Goal: Transaction & Acquisition: Purchase product/service

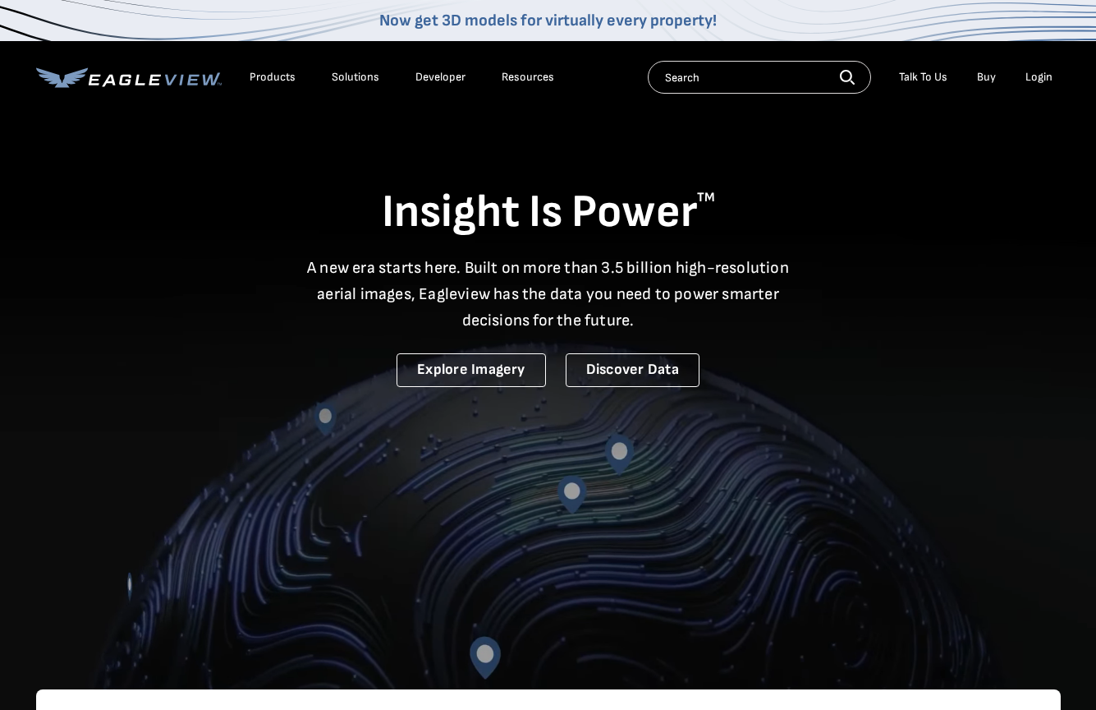
click at [1036, 81] on div "Login" at bounding box center [1039, 77] width 27 height 15
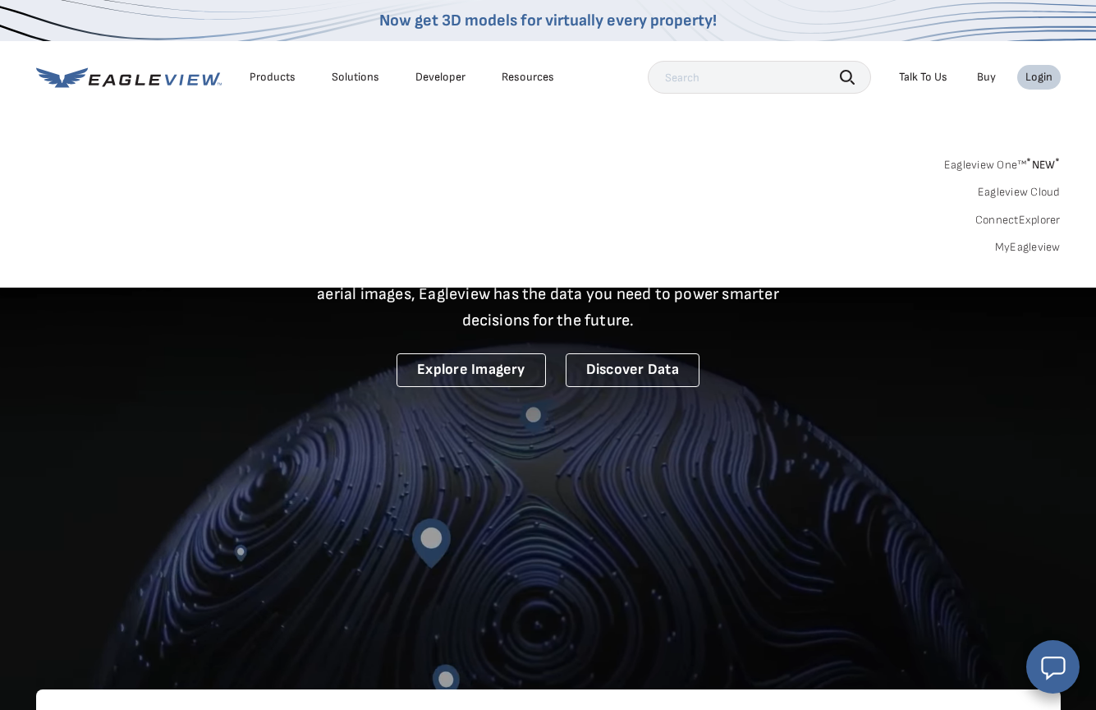
click at [1025, 241] on link "MyEagleview" at bounding box center [1028, 247] width 66 height 15
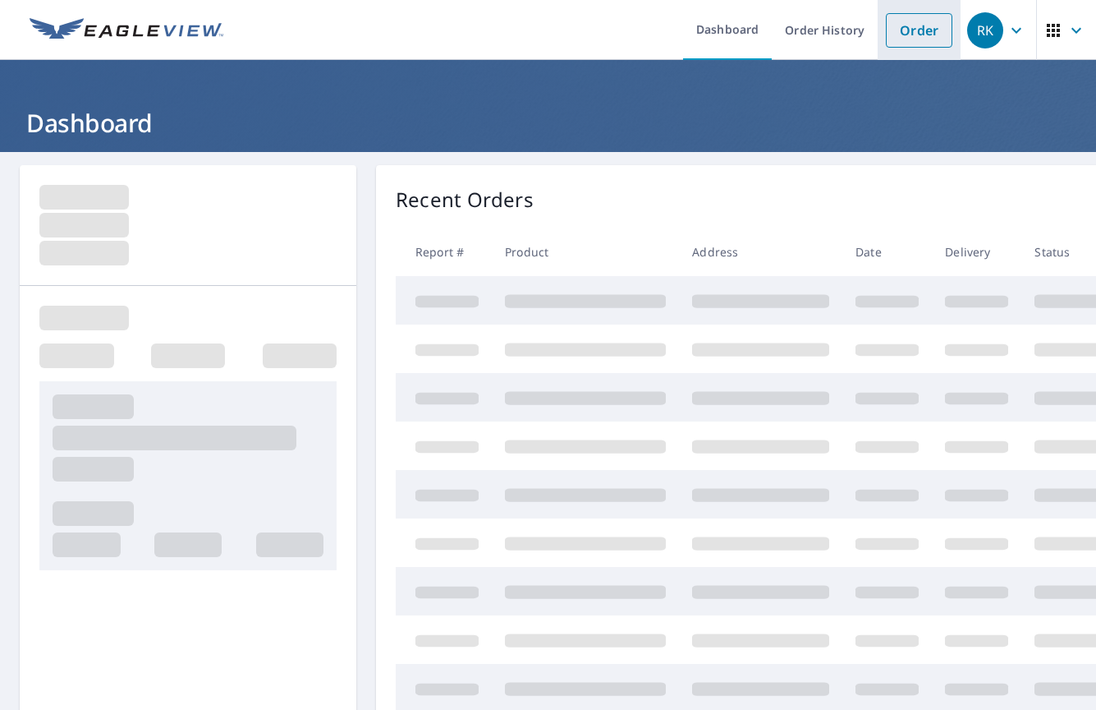
click at [910, 29] on link "Order" at bounding box center [919, 30] width 67 height 34
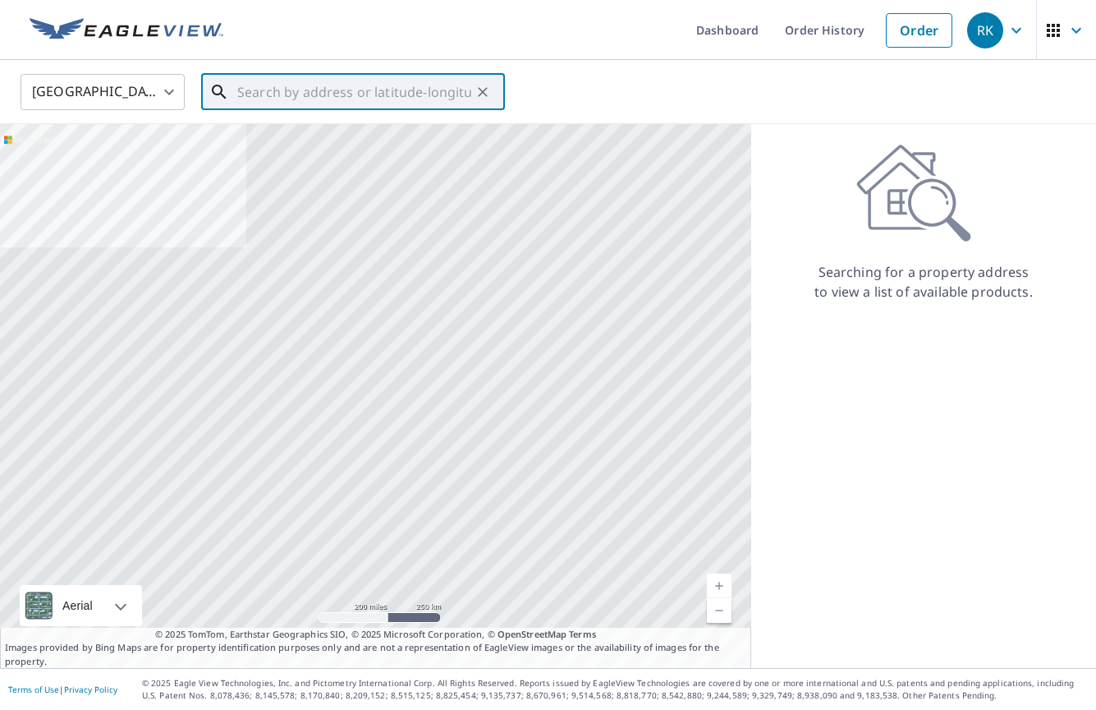
click at [398, 76] on input "text" at bounding box center [354, 92] width 234 height 46
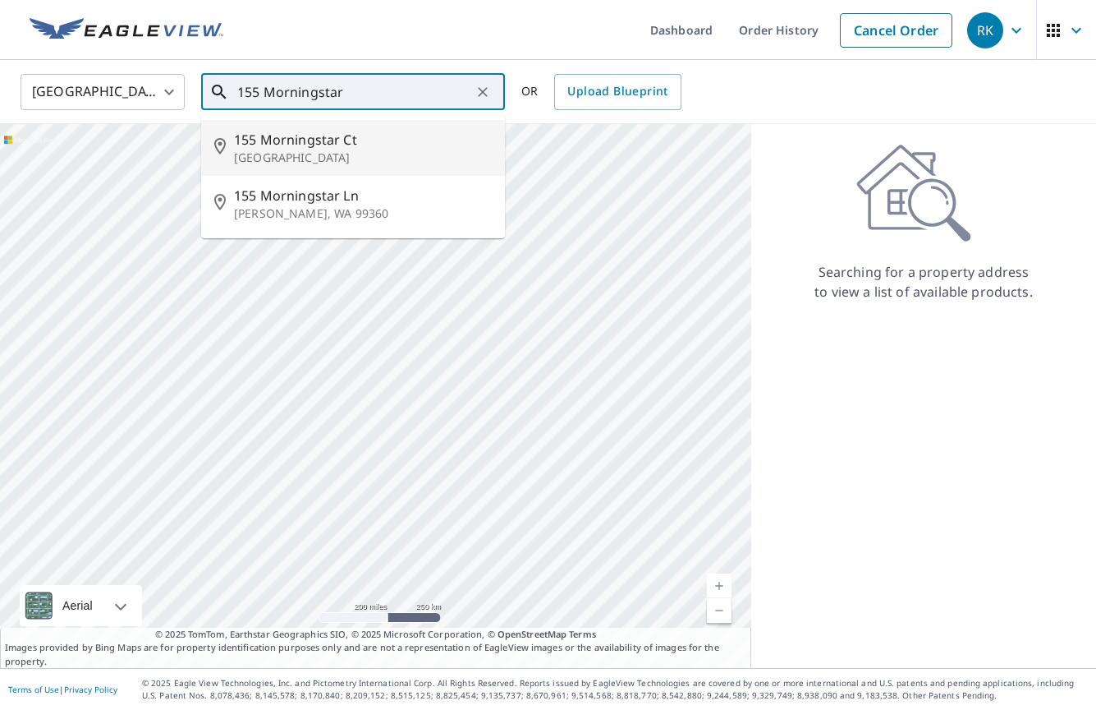
click at [324, 142] on span "155 Morningstar Ct" at bounding box center [363, 140] width 258 height 20
type input "[STREET_ADDRESS]"
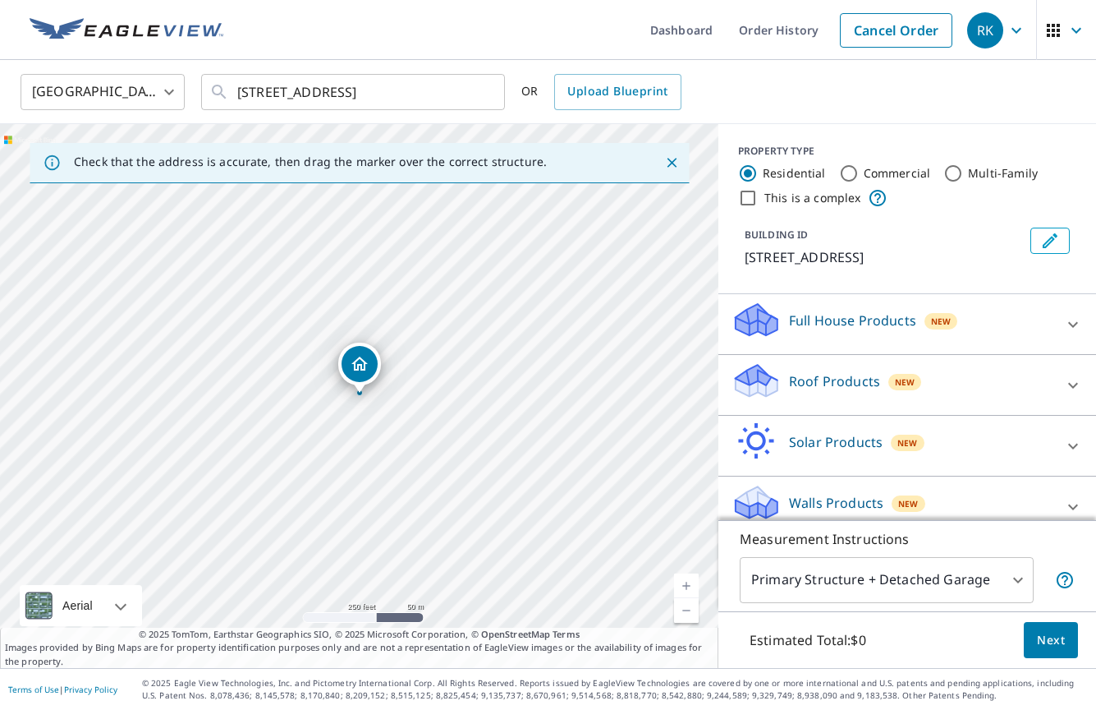
click at [858, 379] on p "Roof Products" at bounding box center [834, 381] width 91 height 20
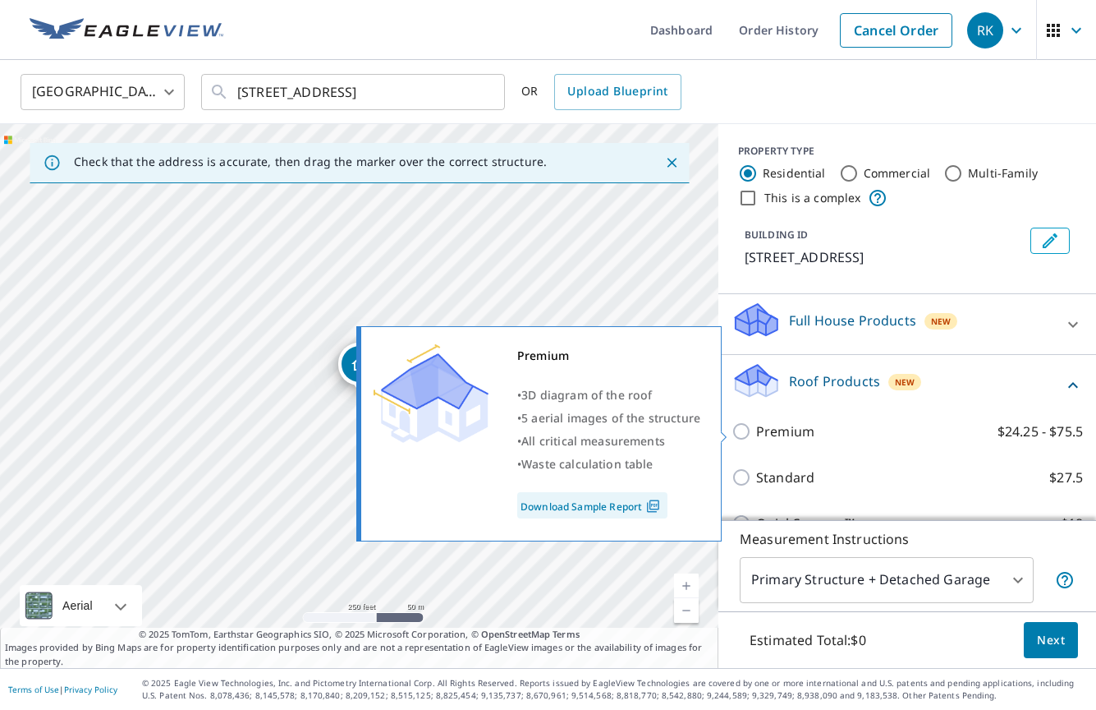
click at [798, 433] on p "Premium" at bounding box center [785, 431] width 58 height 20
click at [756, 433] on input "Premium $24.25 - $75.5" at bounding box center [744, 431] width 25 height 20
checkbox input "true"
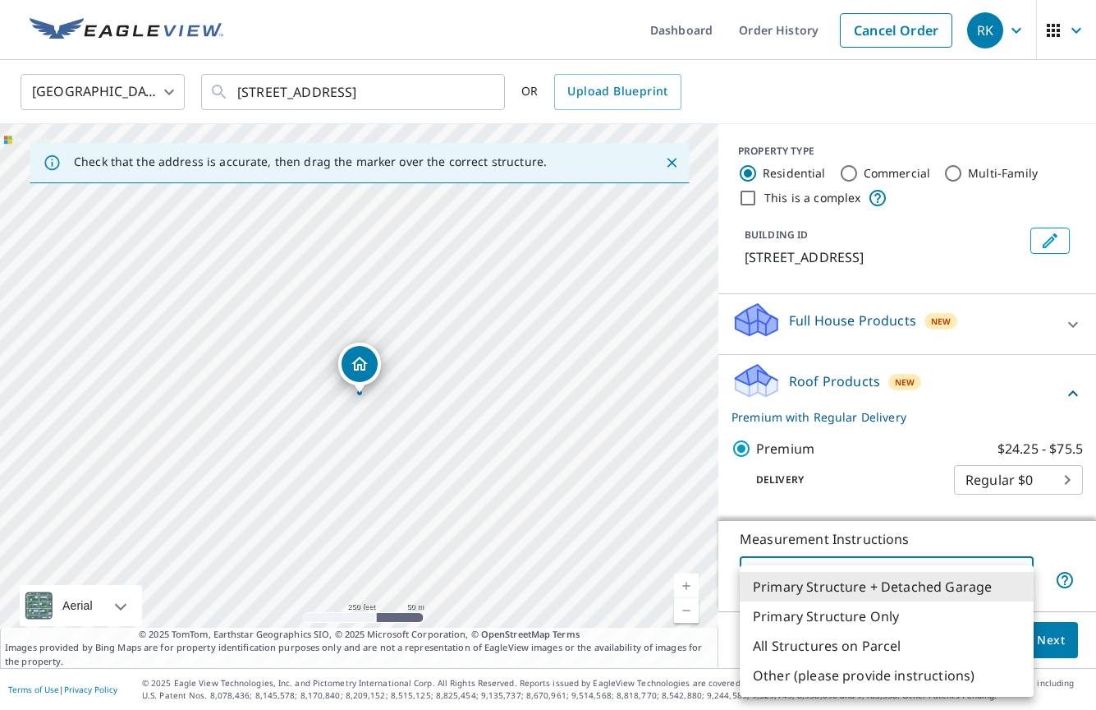
click at [876, 585] on body "RK RK Dashboard Order History Cancel Order RK United States US ​ [STREET_ADDRES…" at bounding box center [548, 355] width 1096 height 710
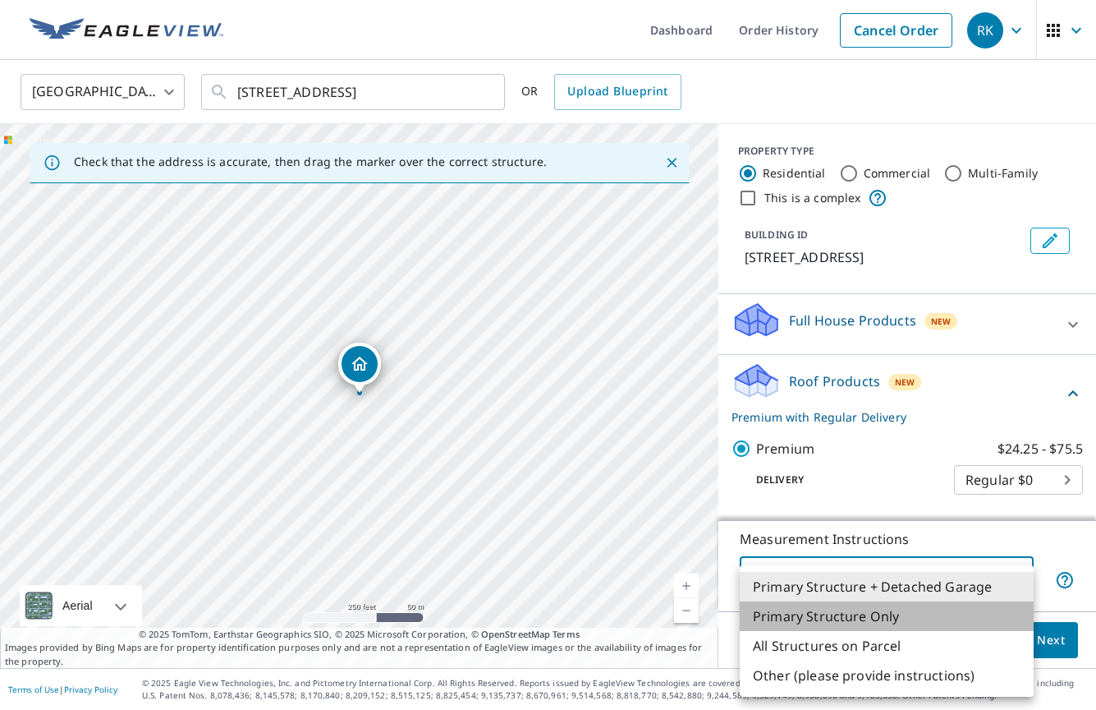
click at [862, 603] on li "Primary Structure Only" at bounding box center [887, 616] width 294 height 30
type input "2"
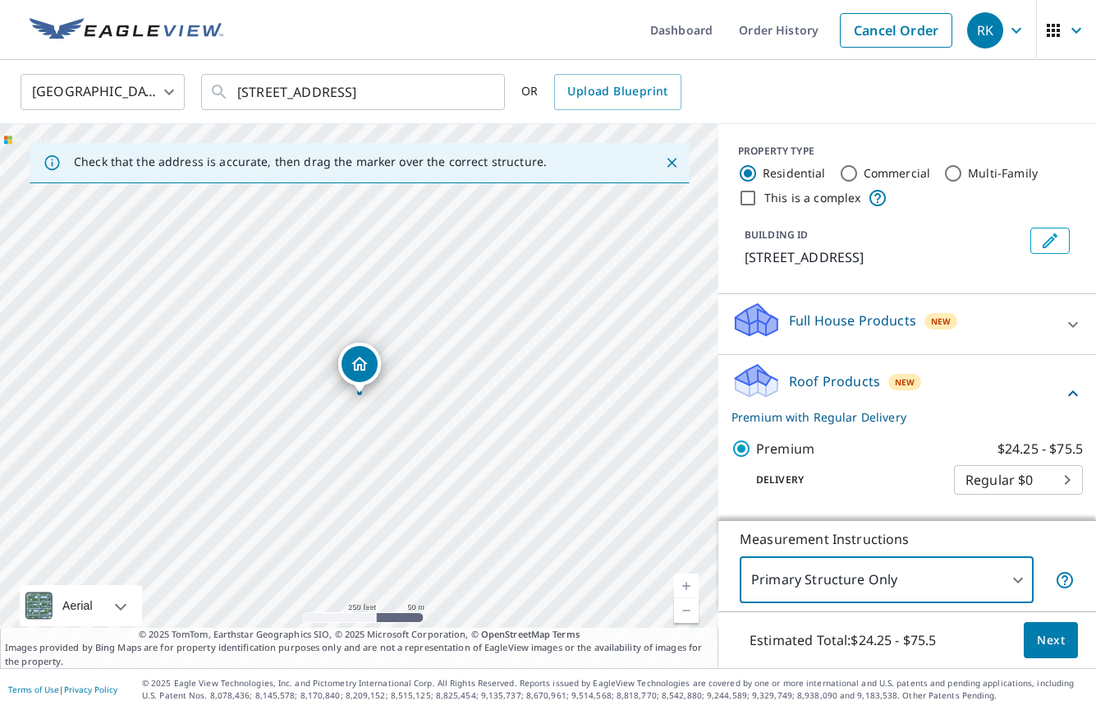
click at [1050, 649] on span "Next" at bounding box center [1051, 640] width 28 height 21
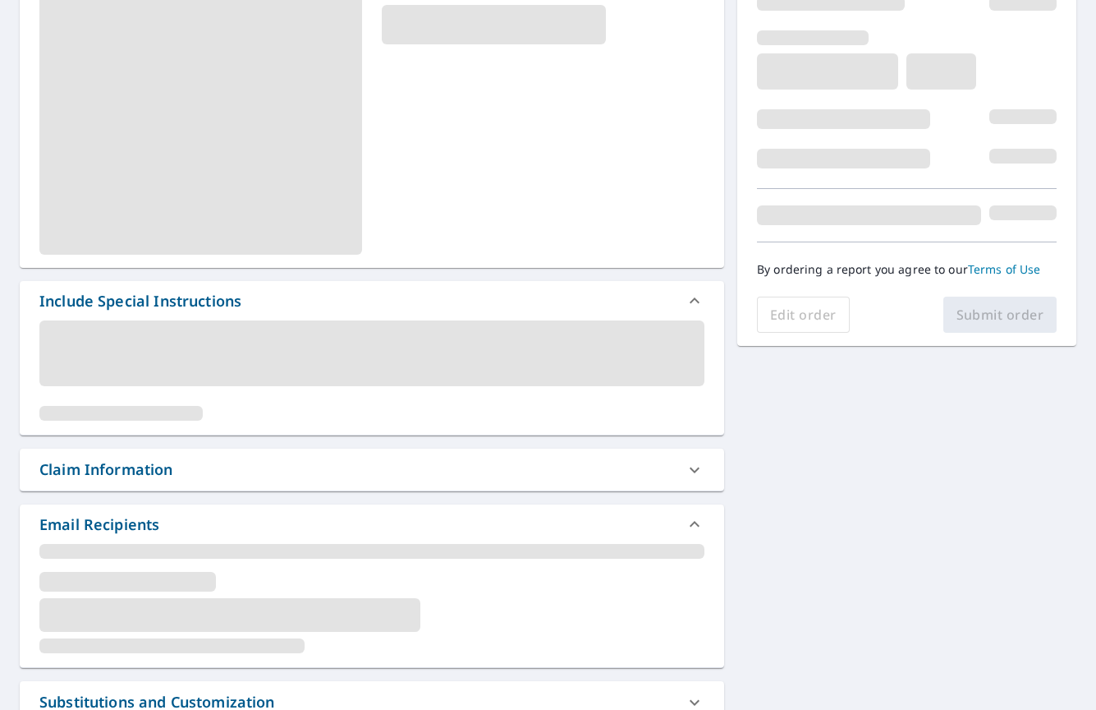
scroll to position [254, 0]
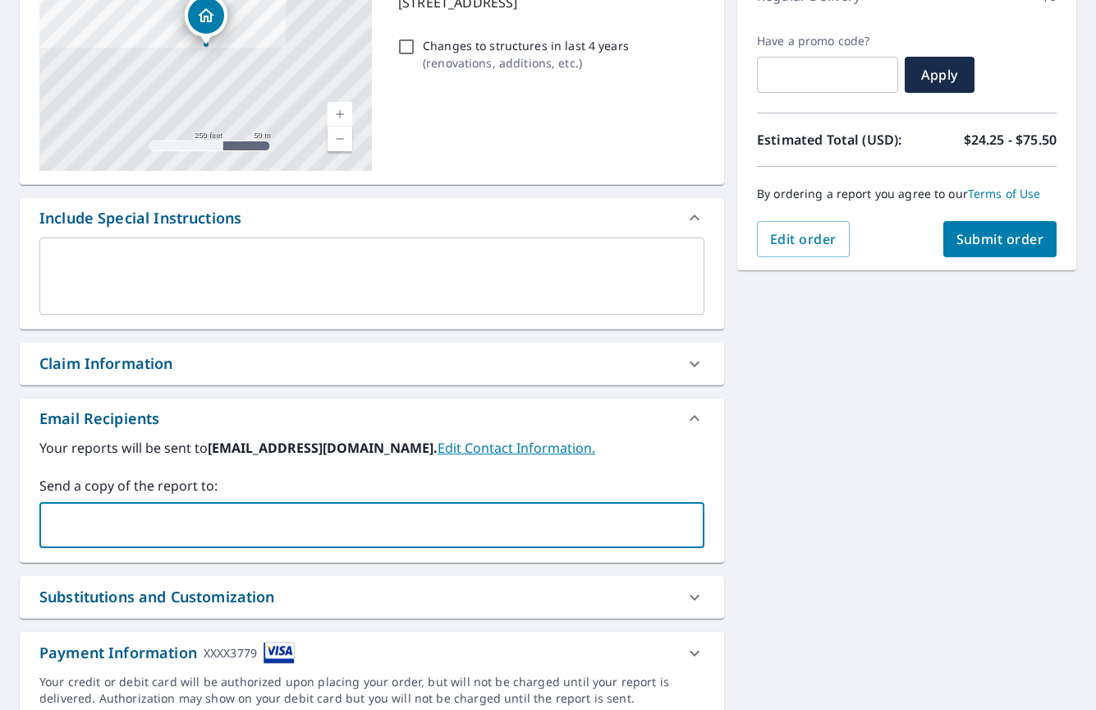
type input "mlynch@kazhomeimprovements.com"
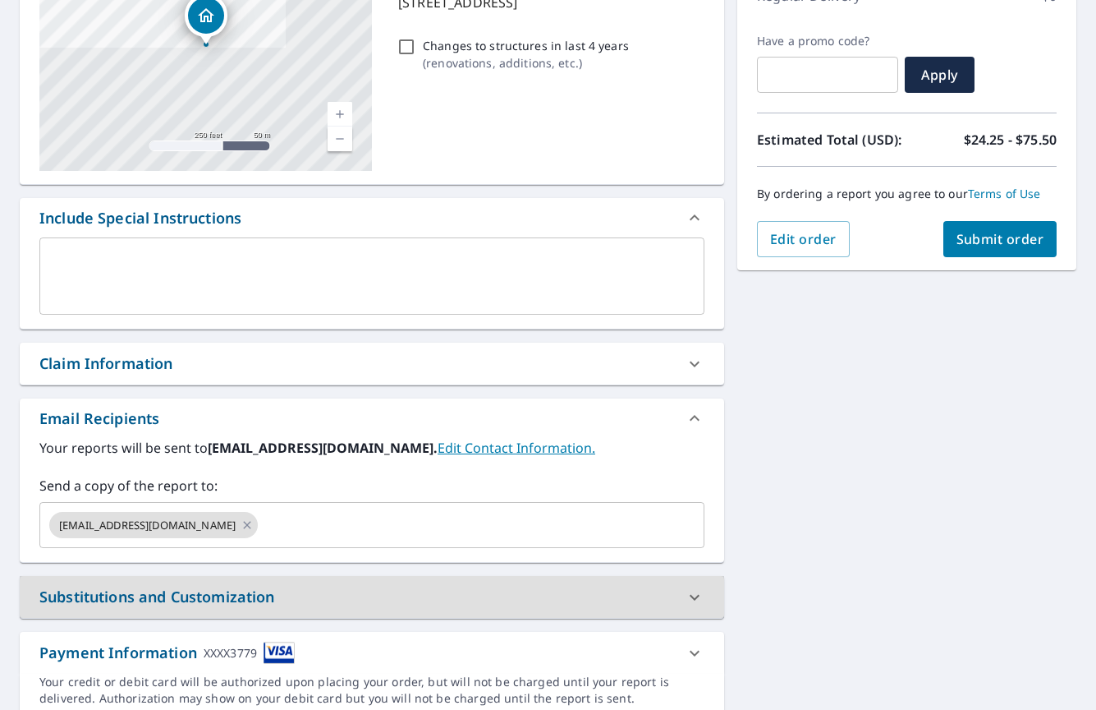
click at [1039, 228] on button "Submit order" at bounding box center [1001, 239] width 114 height 36
checkbox input "true"
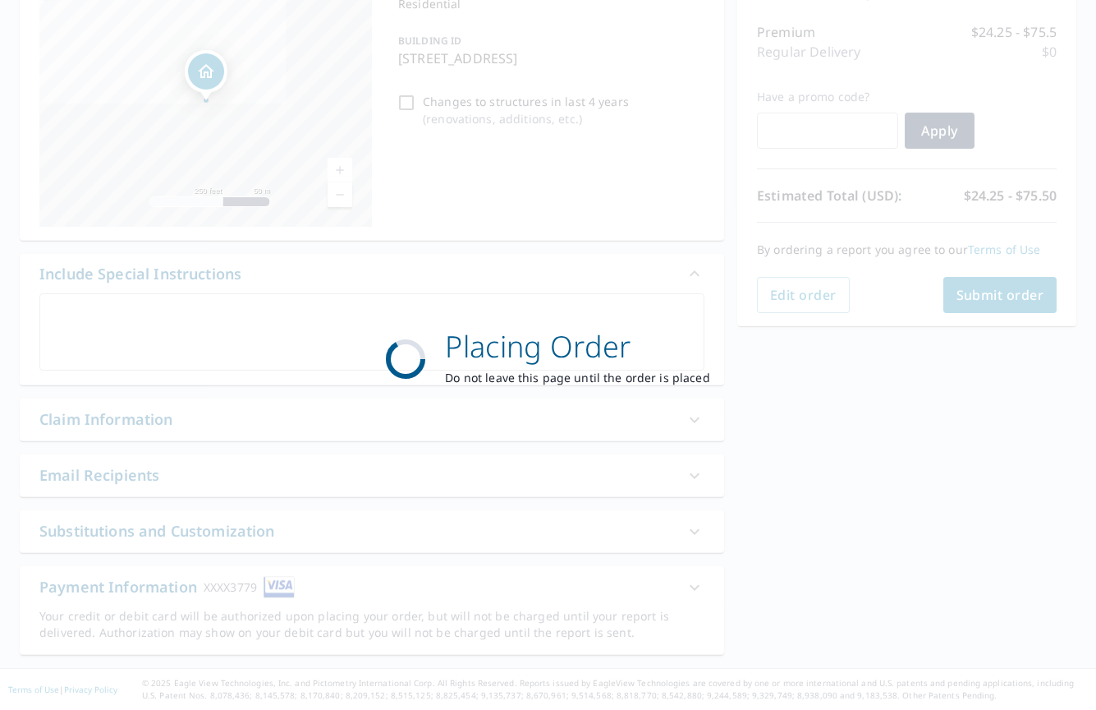
scroll to position [198, 0]
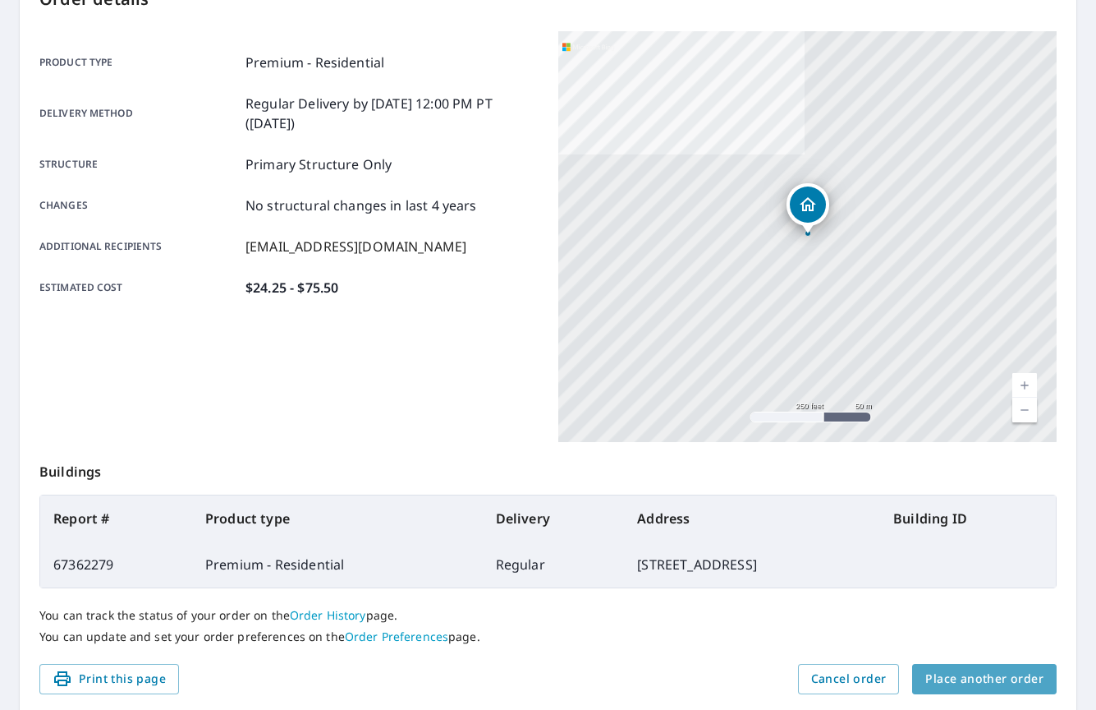
click at [991, 673] on span "Place another order" at bounding box center [985, 679] width 118 height 21
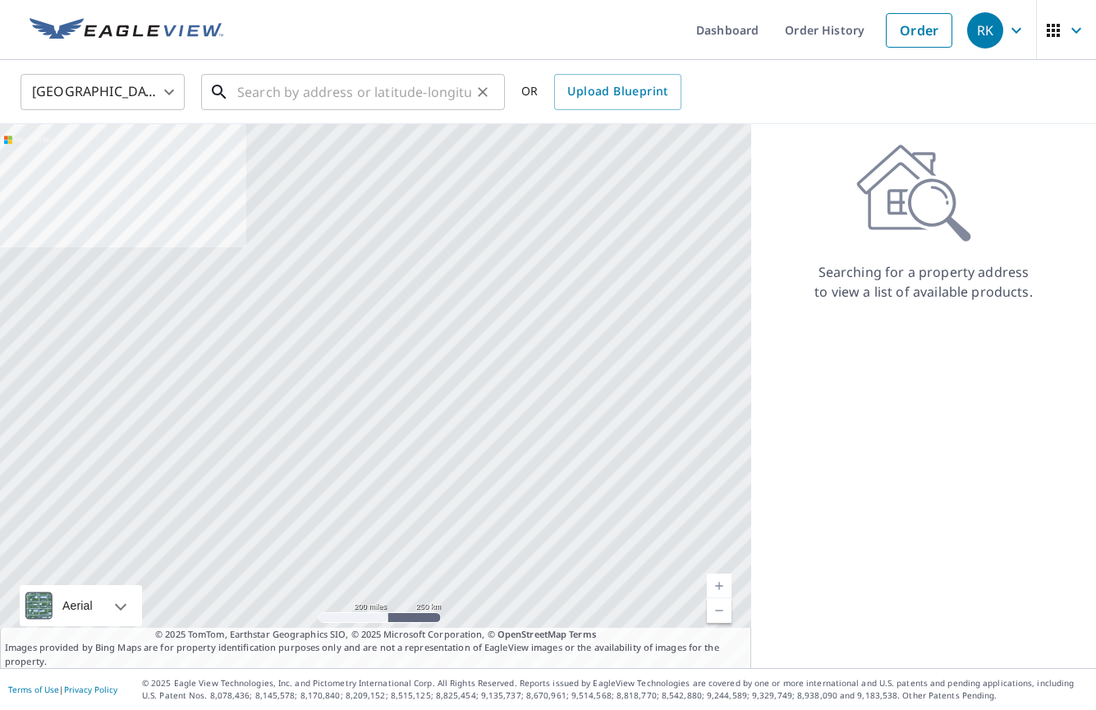
click at [342, 90] on input "text" at bounding box center [354, 92] width 234 height 46
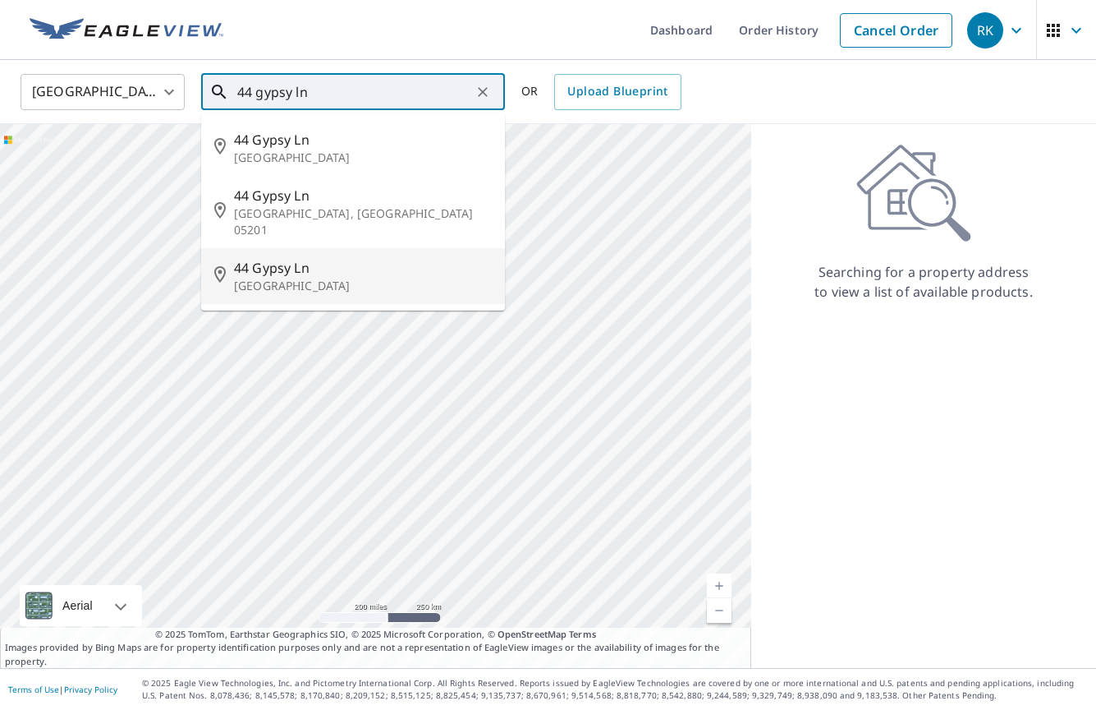
click at [296, 278] on p "East Aurora, NY 14052" at bounding box center [363, 286] width 258 height 16
type input "44 Gypsy Ln East Aurora, NY 14052"
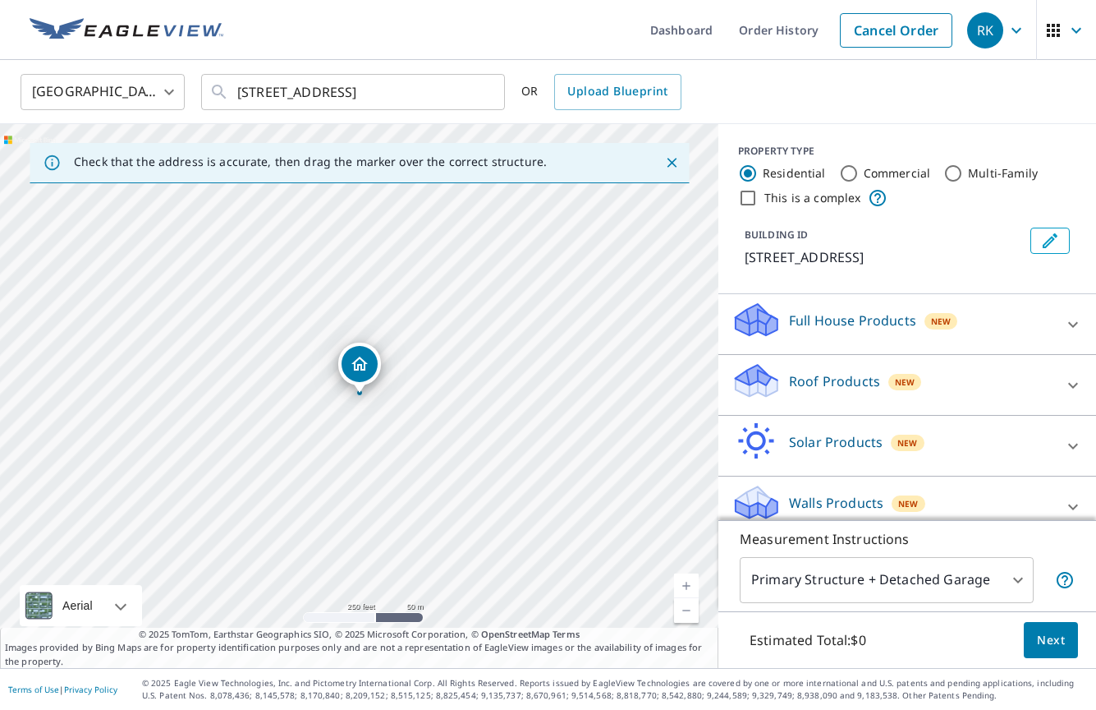
click at [1016, 385] on div "Roof Products New" at bounding box center [893, 384] width 322 height 47
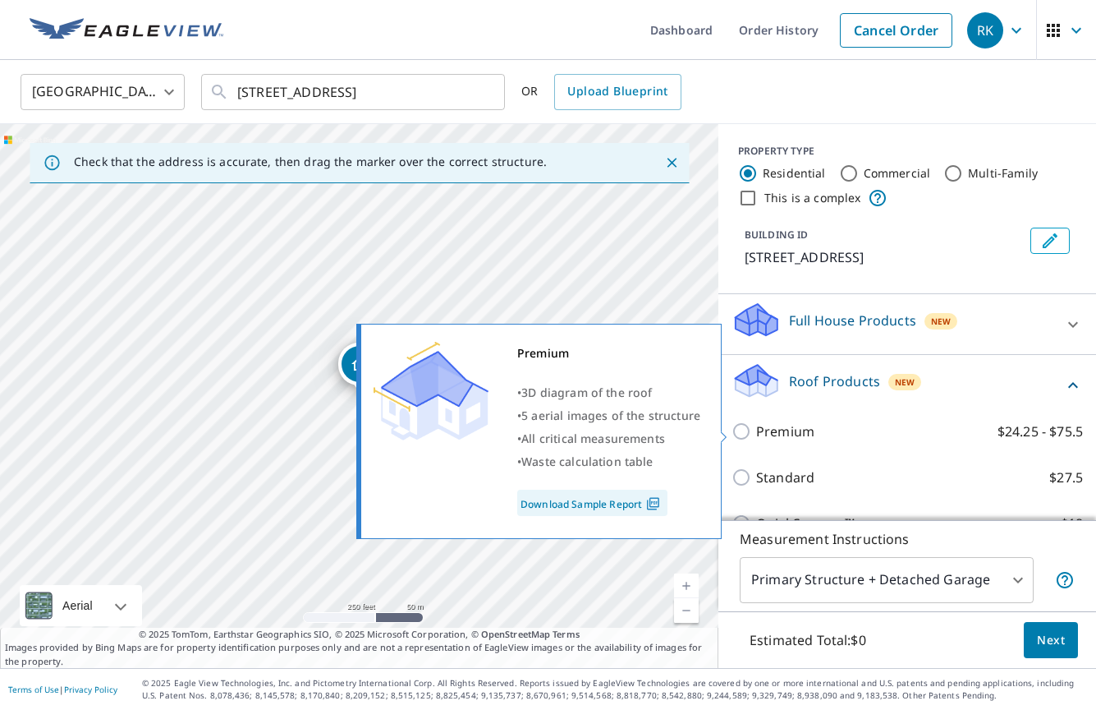
click at [791, 425] on p "Premium" at bounding box center [785, 431] width 58 height 20
click at [756, 425] on input "Premium $24.25 - $75.5" at bounding box center [744, 431] width 25 height 20
checkbox input "true"
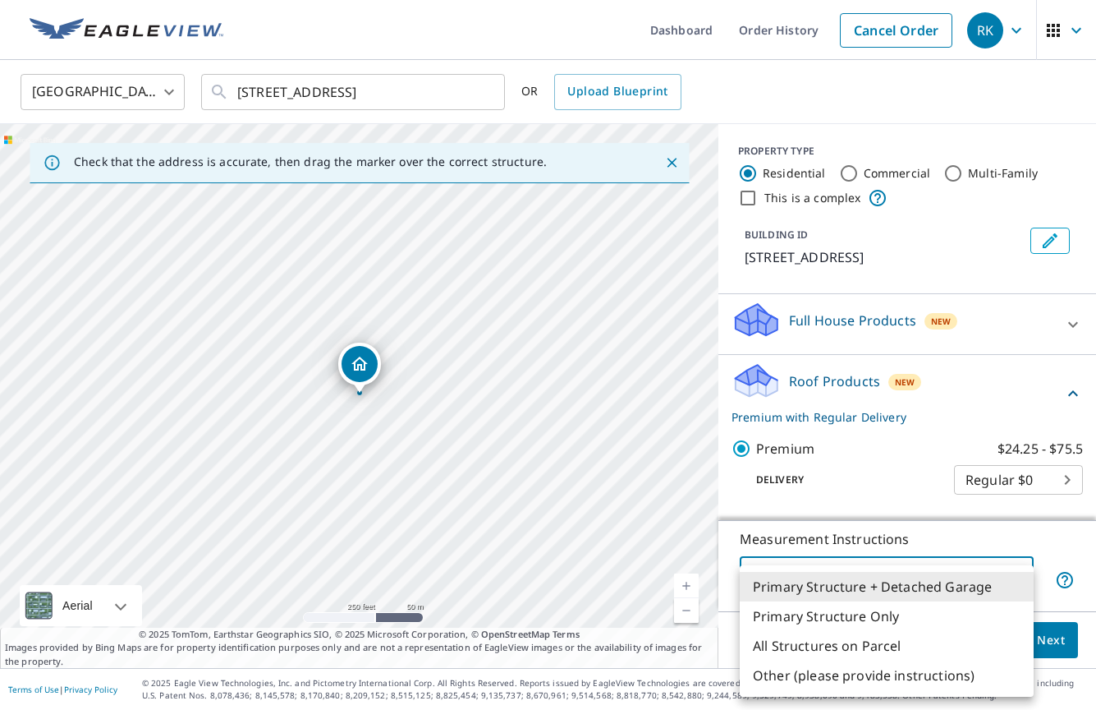
click at [966, 583] on body "RK RK Dashboard Order History Cancel Order RK United States US ​ 44 Gypsy Ln Ea…" at bounding box center [548, 355] width 1096 height 710
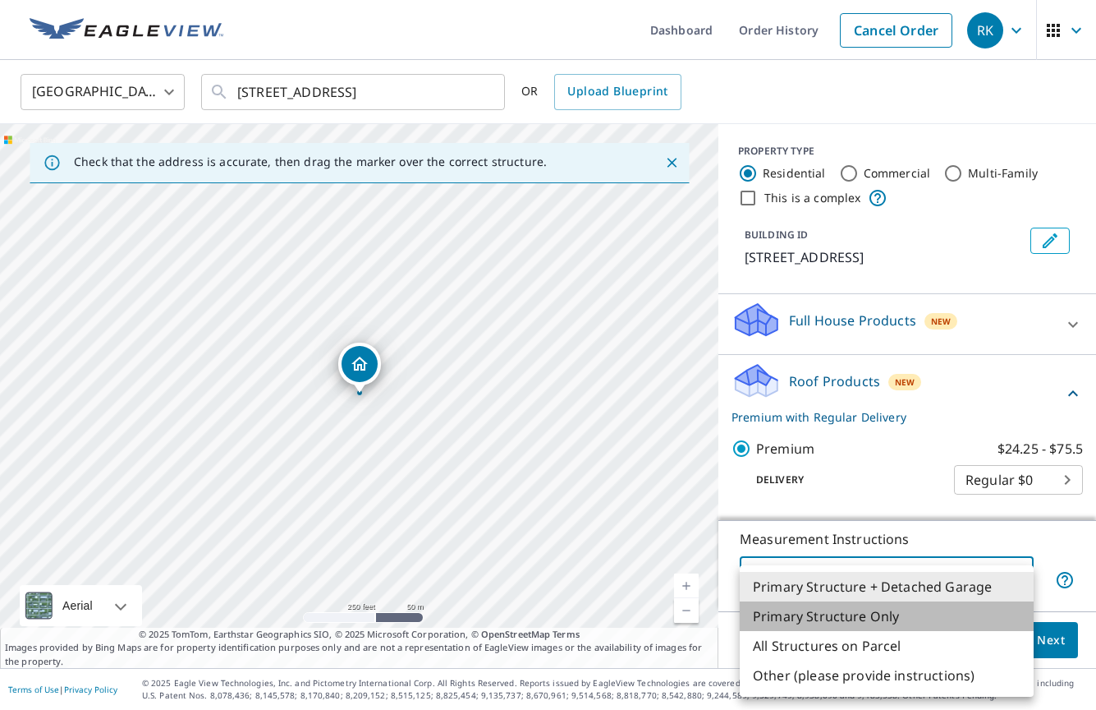
click at [890, 621] on li "Primary Structure Only" at bounding box center [887, 616] width 294 height 30
type input "2"
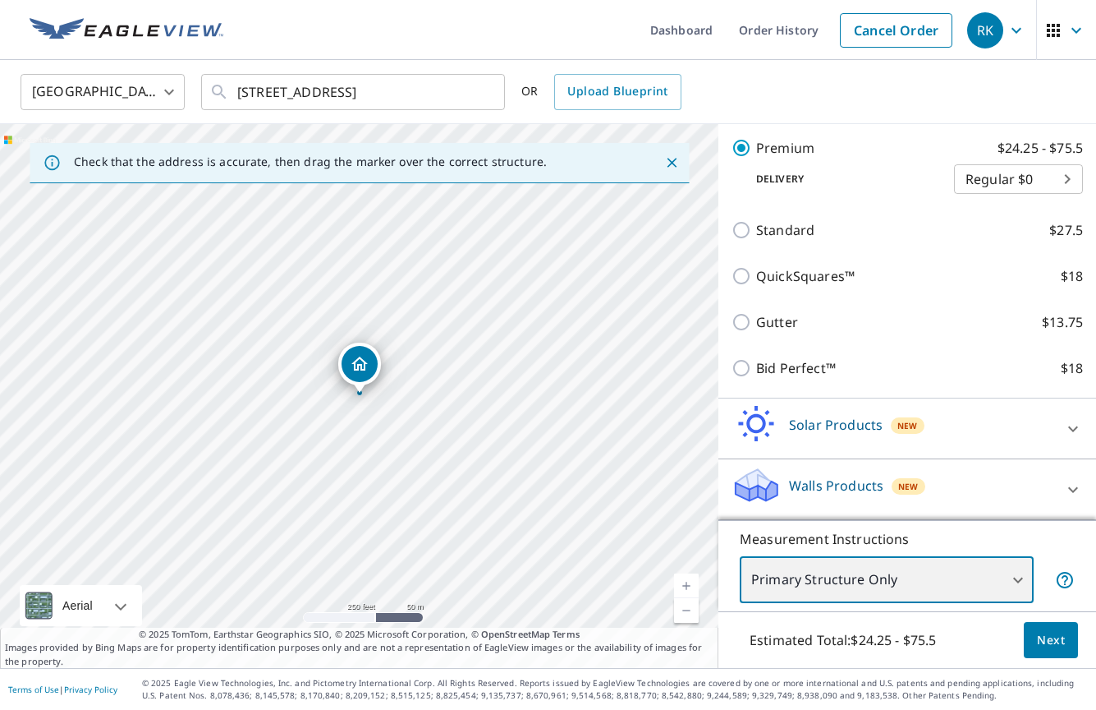
scroll to position [301, 0]
click at [1039, 641] on span "Next" at bounding box center [1051, 640] width 28 height 21
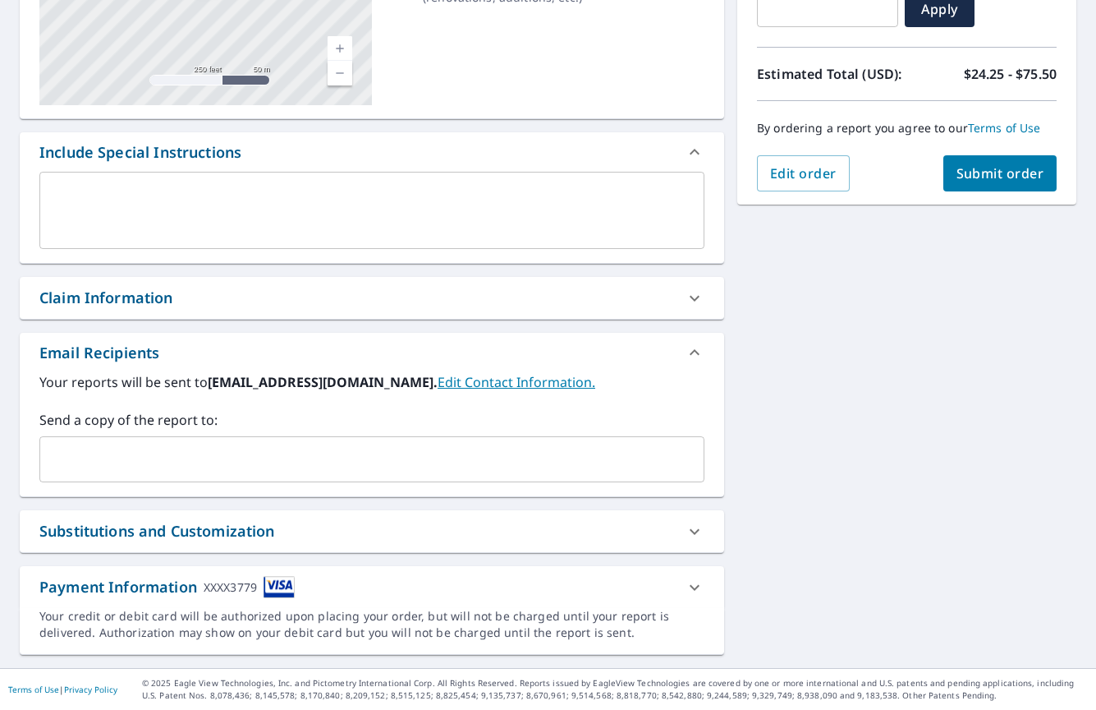
scroll to position [320, 0]
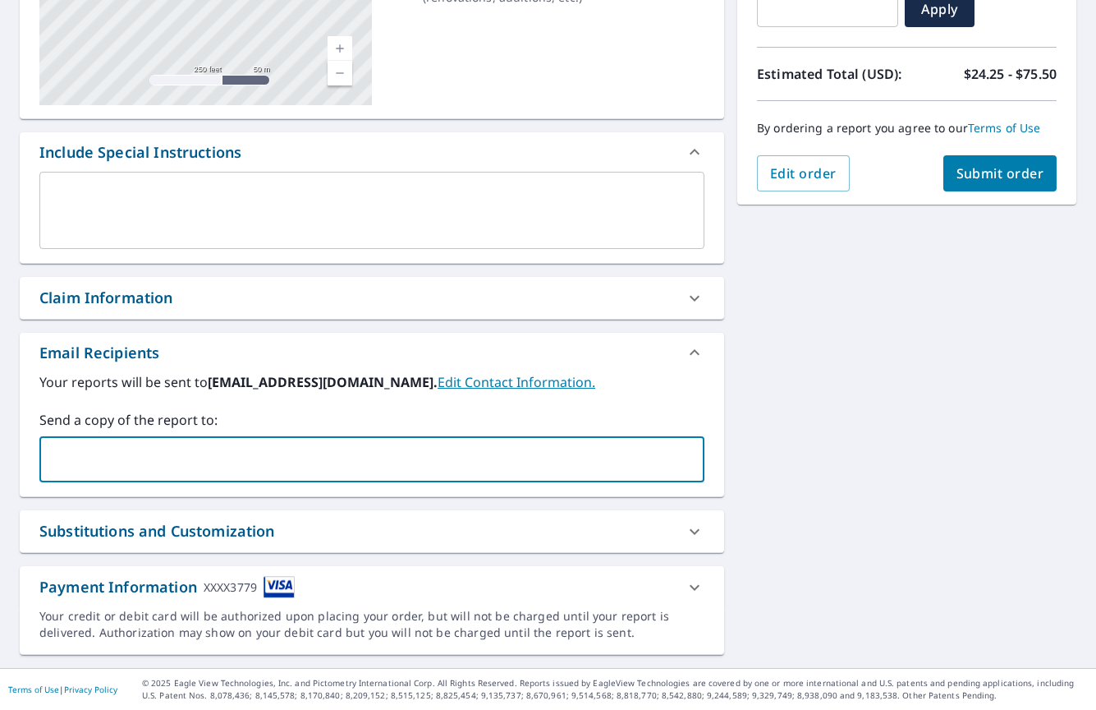
type input "mlynch@kazhomeimprovements.com"
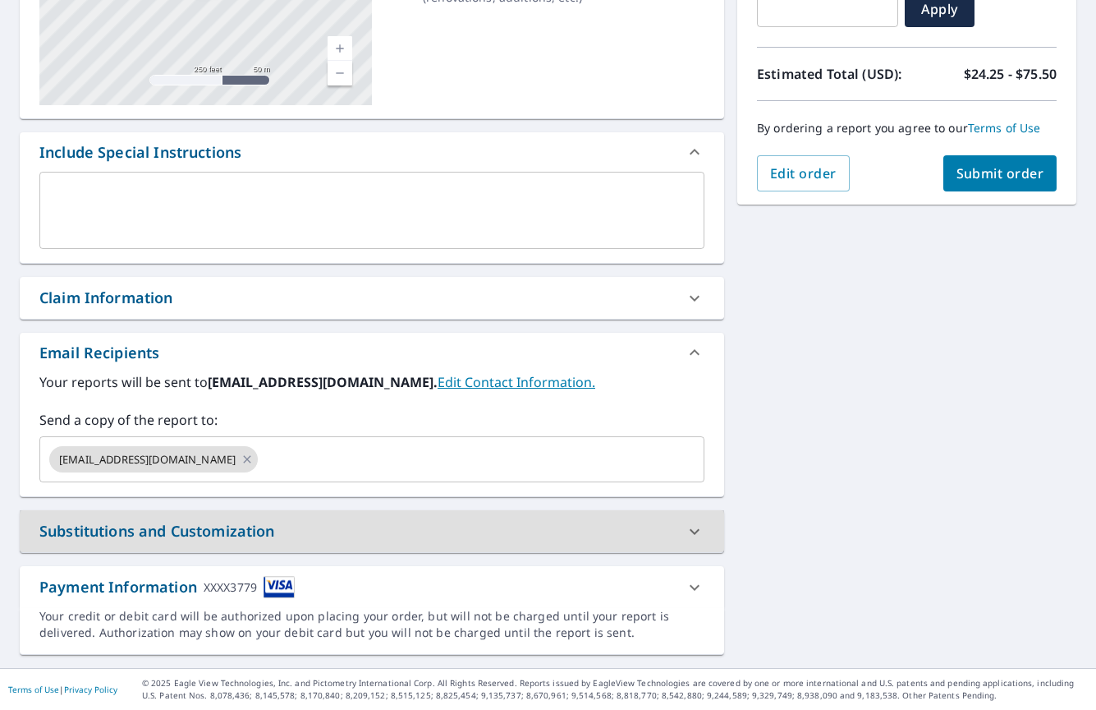
click at [1027, 163] on button "Submit order" at bounding box center [1001, 173] width 114 height 36
checkbox input "true"
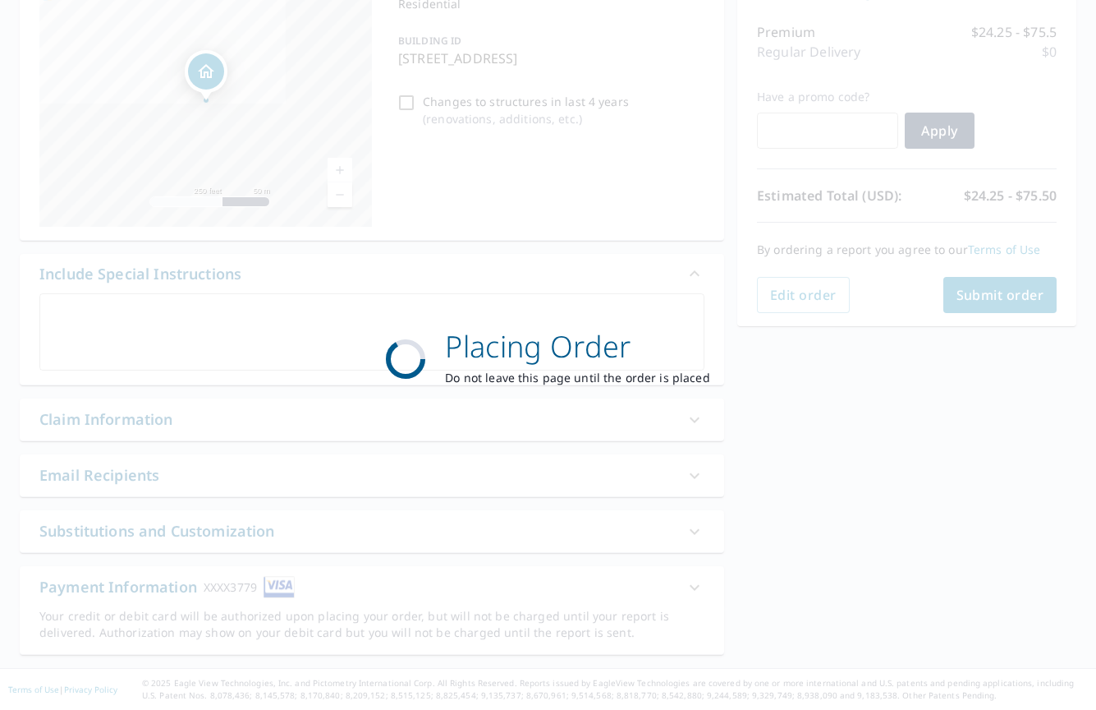
scroll to position [198, 0]
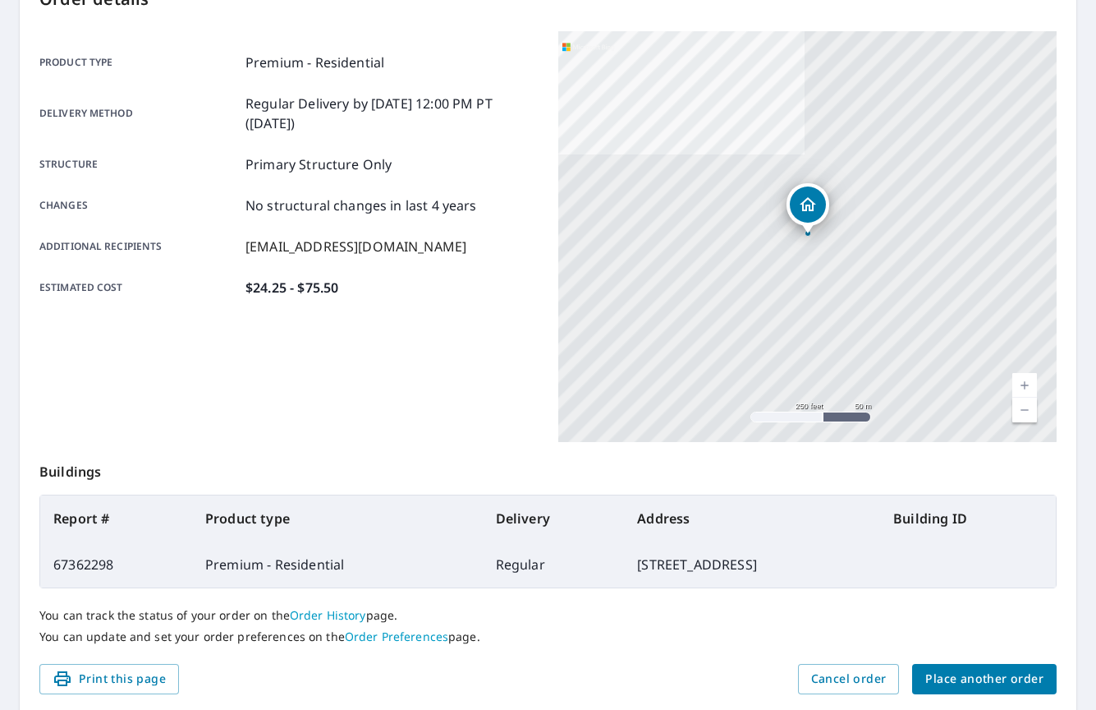
click at [980, 683] on span "Place another order" at bounding box center [985, 679] width 118 height 21
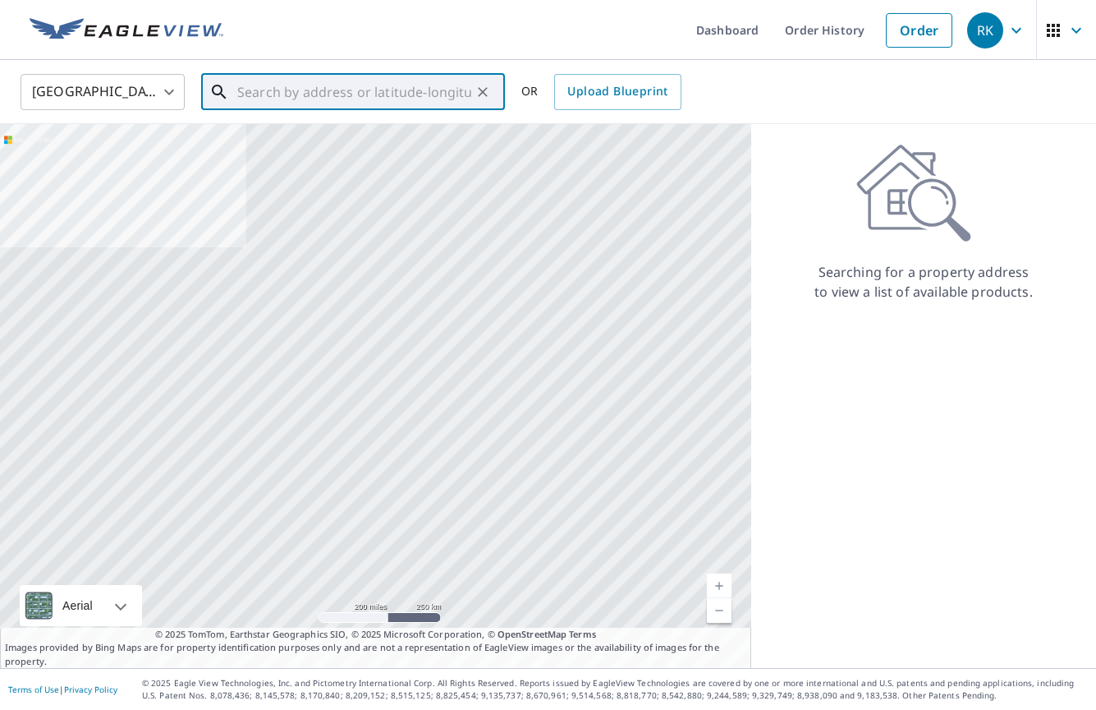
click at [306, 101] on input "text" at bounding box center [354, 92] width 234 height 46
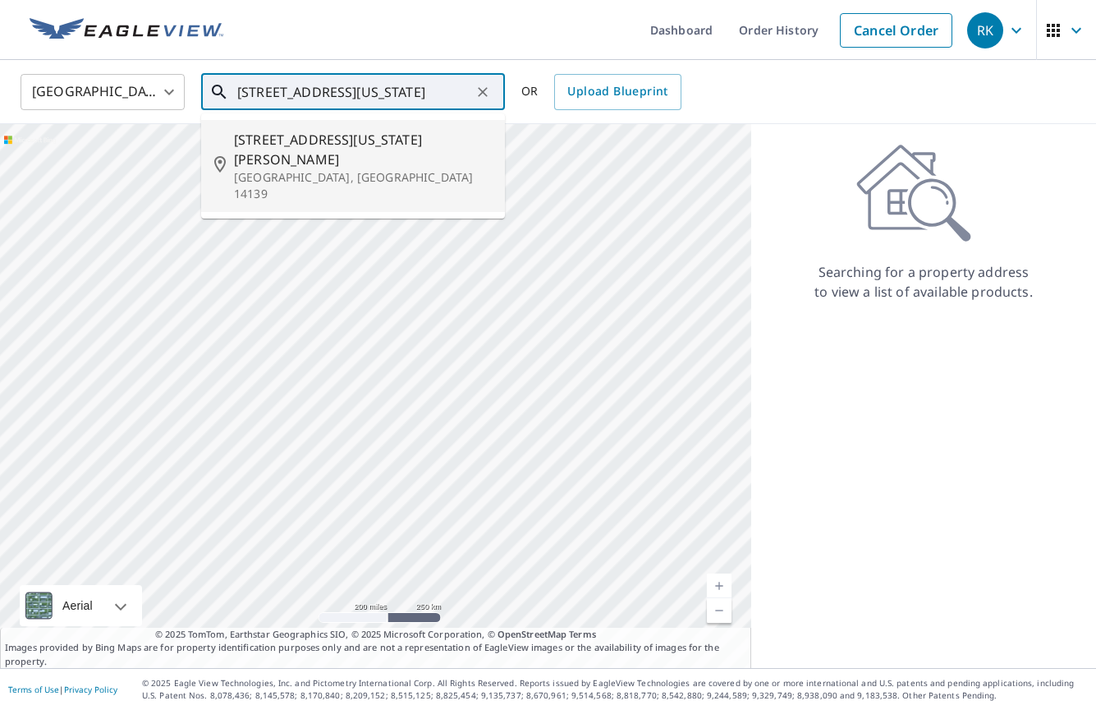
click at [274, 137] on span "6541 Vermont Hill Rd" at bounding box center [363, 149] width 258 height 39
type input "6541 Vermont Hill Rd South Wales, NY 14139"
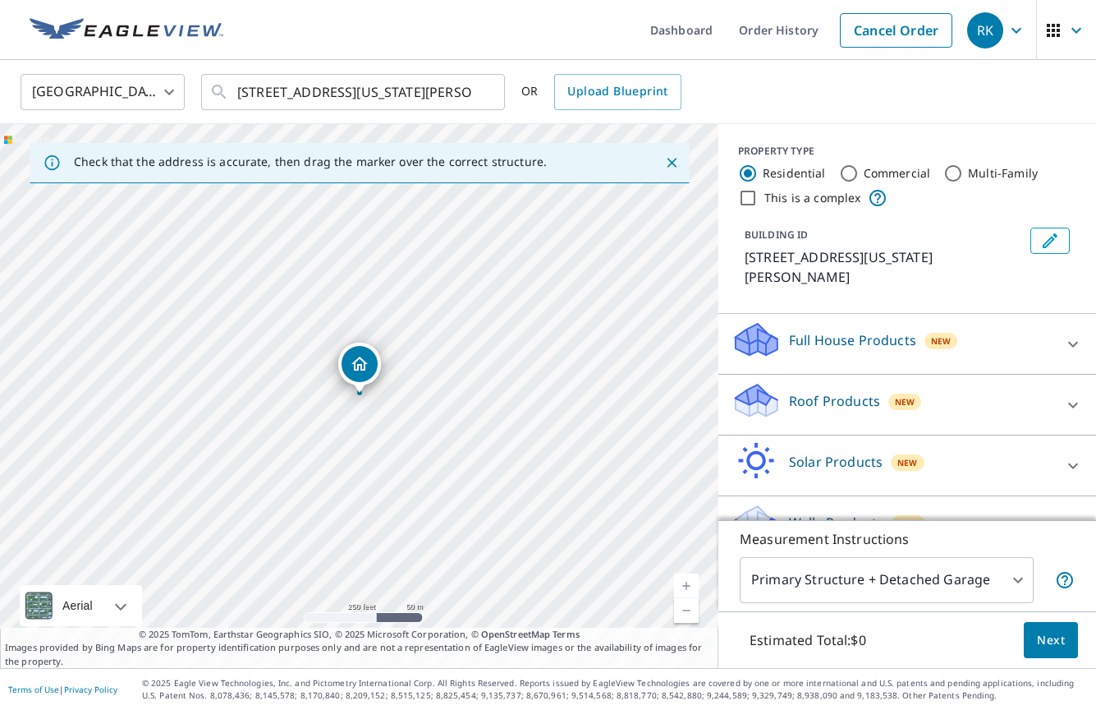
click at [842, 407] on p "Roof Products" at bounding box center [834, 401] width 91 height 20
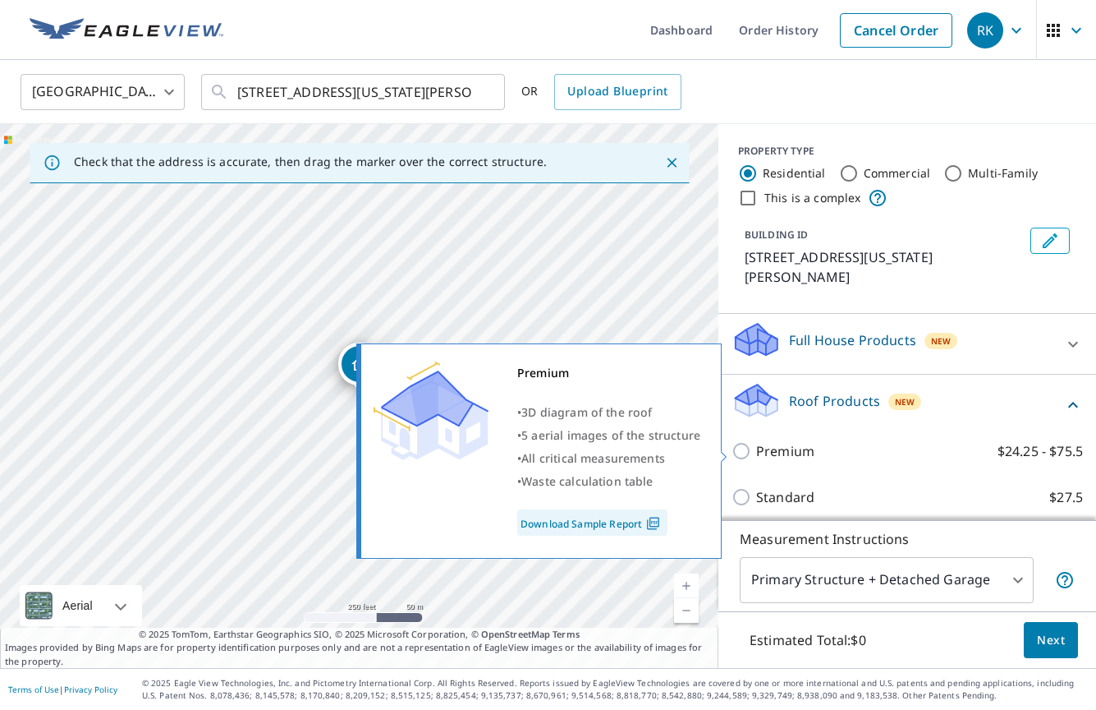
click at [790, 457] on p "Premium" at bounding box center [785, 451] width 58 height 20
click at [756, 457] on input "Premium $24.25 - $75.5" at bounding box center [744, 451] width 25 height 20
checkbox input "true"
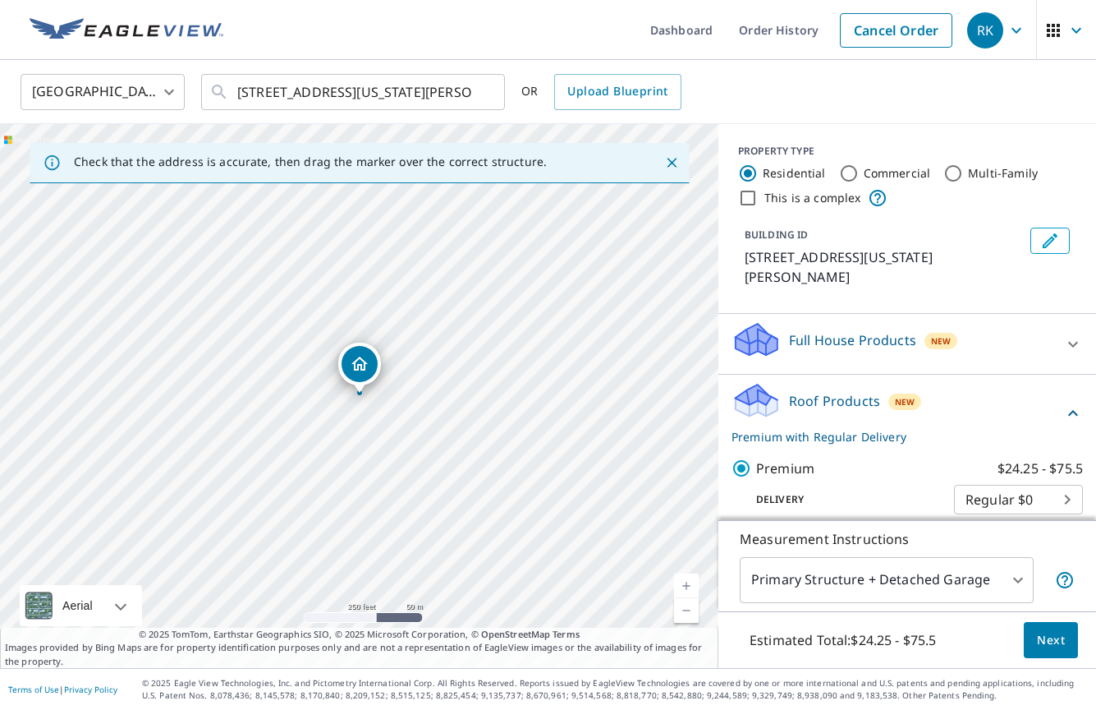
click at [840, 568] on body "RK RK Dashboard Order History Cancel Order RK United States US ​ 6541 Vermont H…" at bounding box center [548, 355] width 1096 height 710
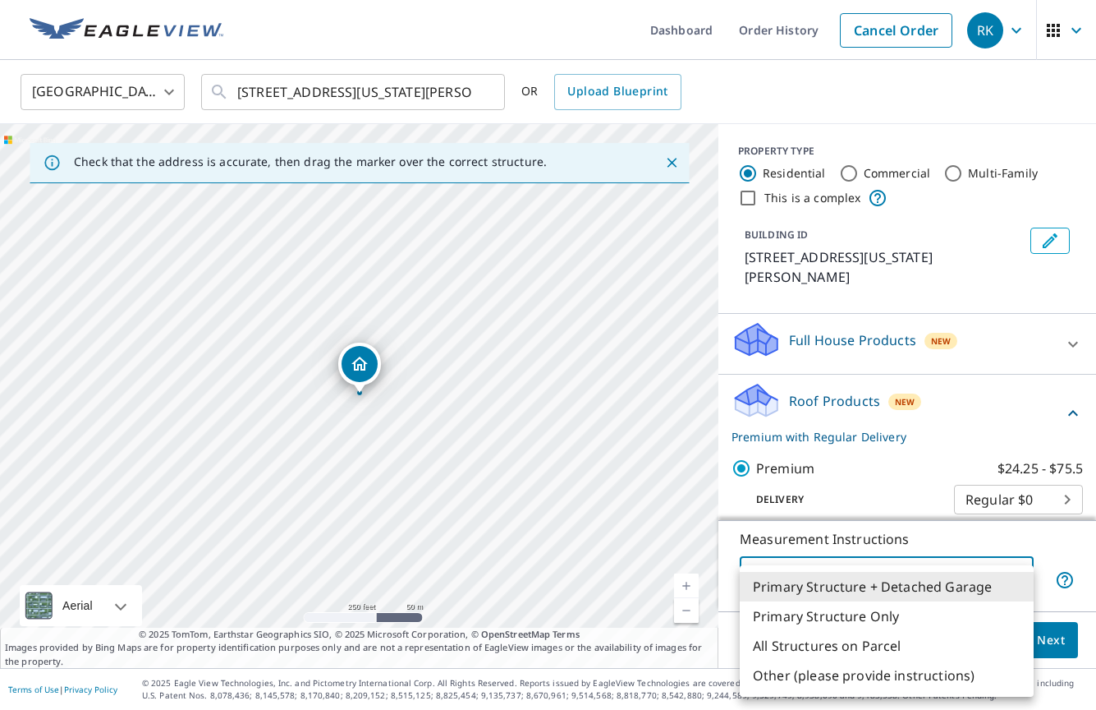
click at [832, 614] on li "Primary Structure Only" at bounding box center [887, 616] width 294 height 30
type input "2"
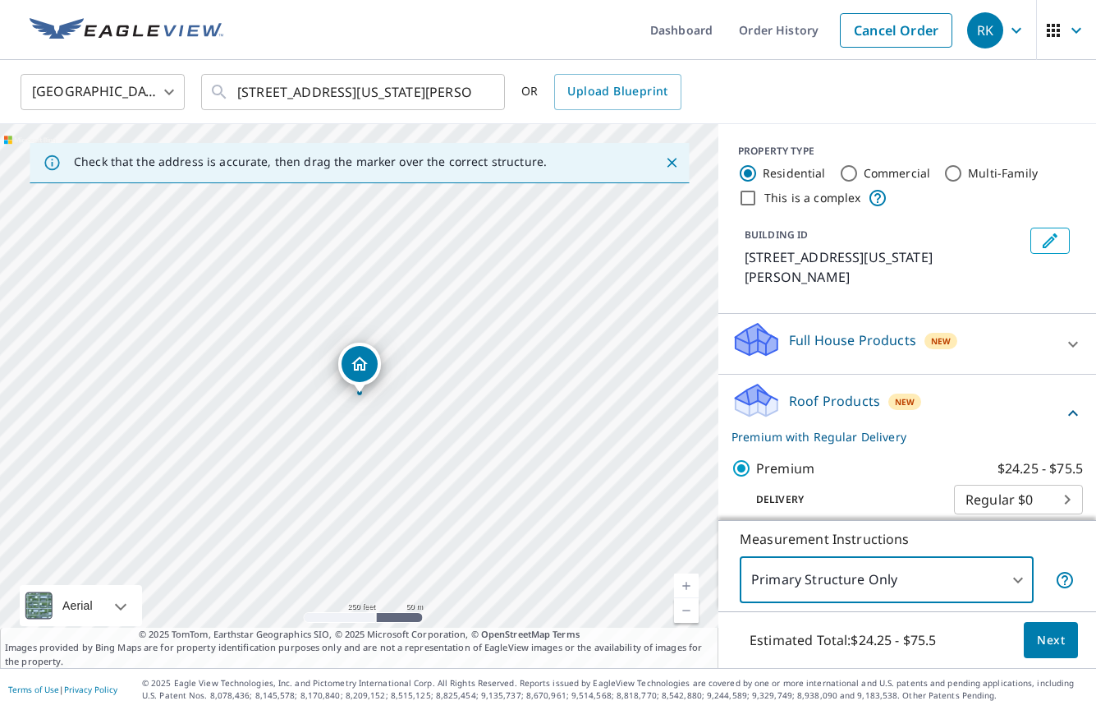
click at [1052, 637] on span "Next" at bounding box center [1051, 640] width 28 height 21
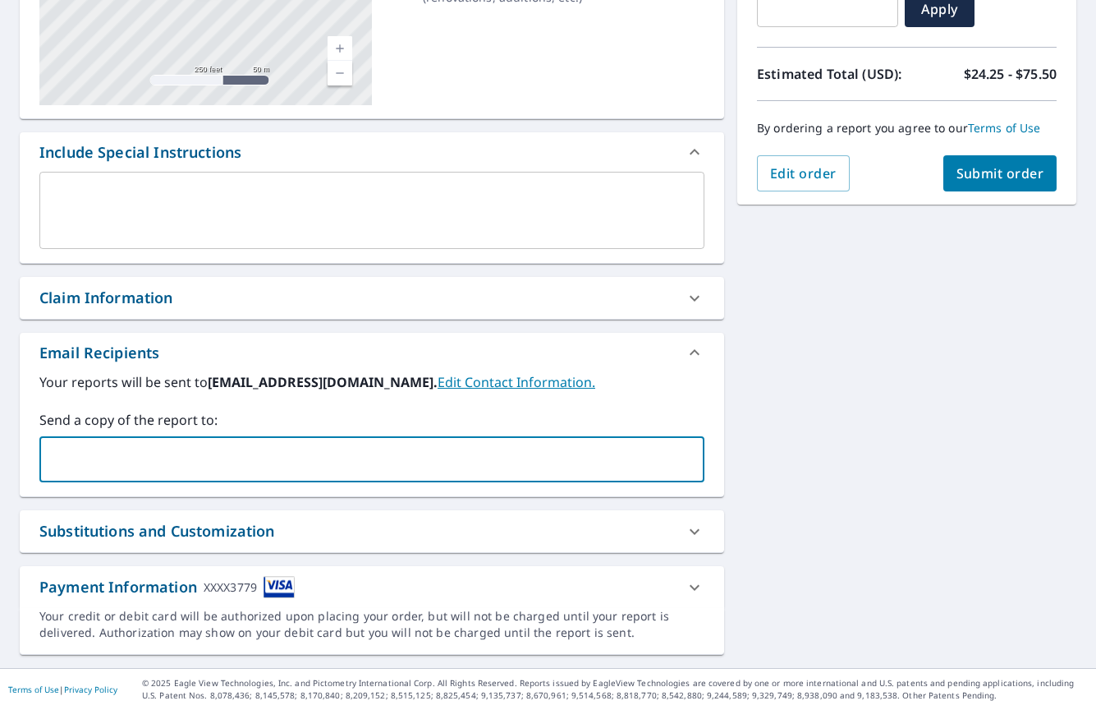
scroll to position [320, 0]
type input "mlynch@kazhomeimprovements.com"
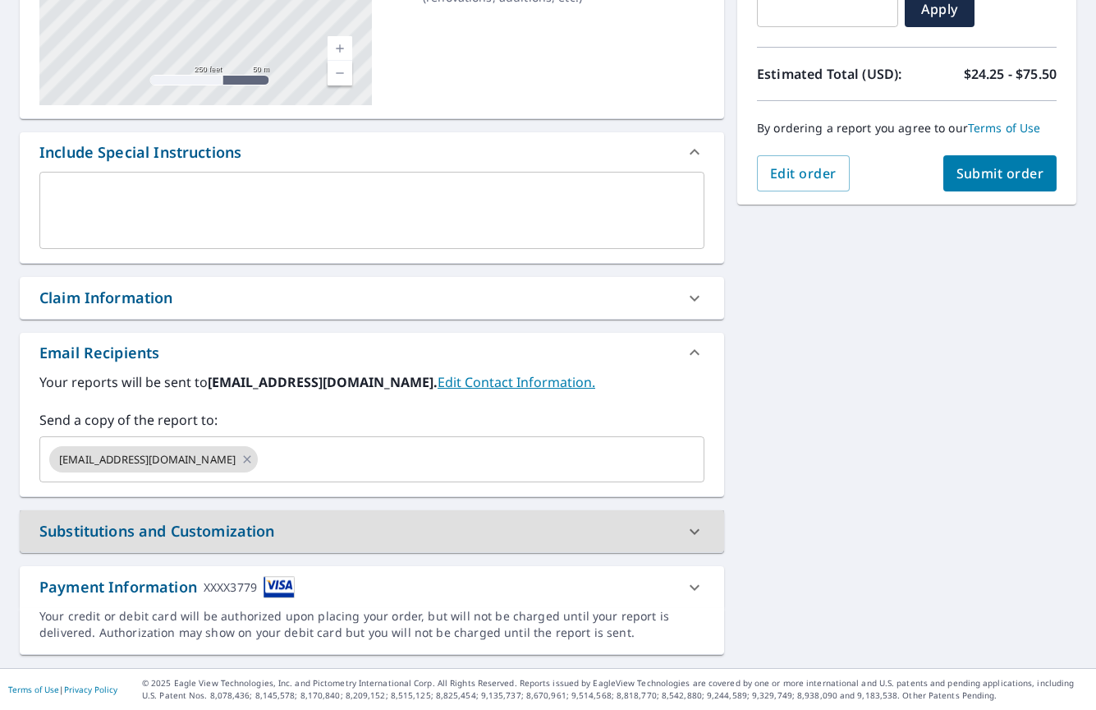
scroll to position [0, 0]
click at [994, 164] on span "Submit order" at bounding box center [1001, 173] width 88 height 18
checkbox input "true"
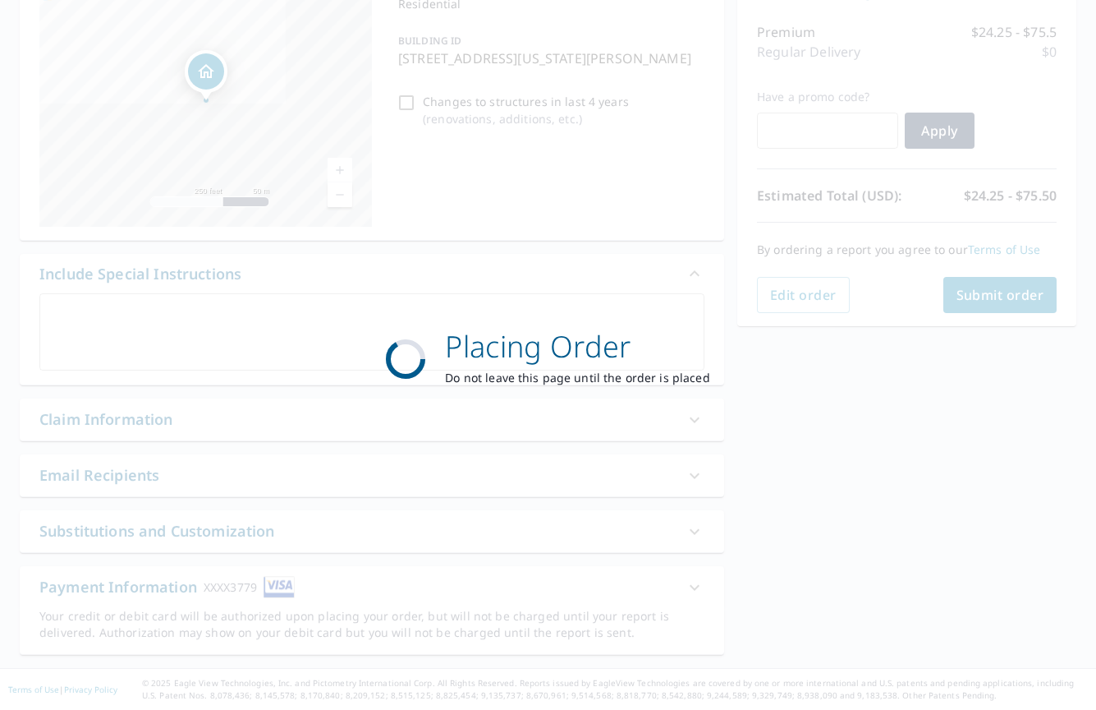
scroll to position [198, 0]
